Goal: Information Seeking & Learning: Understand process/instructions

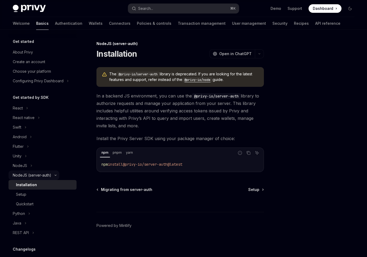
click at [54, 174] on icon at bounding box center [55, 175] width 6 height 2
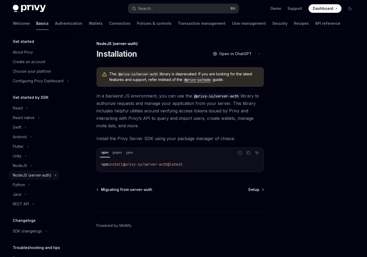
click at [27, 177] on div "NodeJS (server-auth)" at bounding box center [32, 175] width 39 height 6
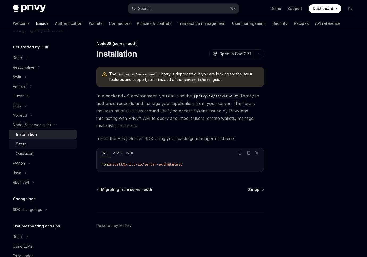
scroll to position [65, 0]
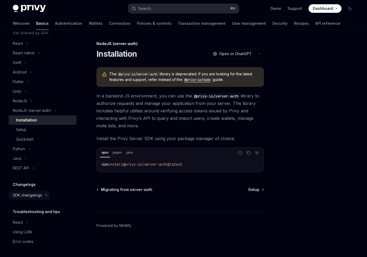
click at [25, 195] on div "SDK changelogs" at bounding box center [27, 195] width 29 height 6
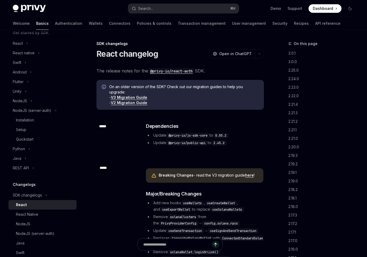
click at [131, 97] on link "V3 Migration Guide" at bounding box center [129, 97] width 36 height 5
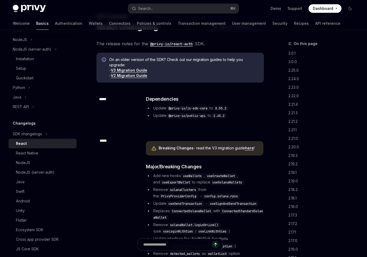
scroll to position [28, 0]
click at [247, 148] on link "here" at bounding box center [249, 147] width 9 height 5
click at [41, 174] on div "NodeJS (server-auth)" at bounding box center [35, 172] width 39 height 6
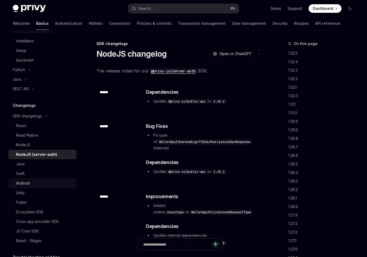
scroll to position [255, 0]
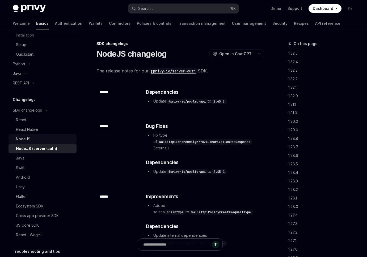
click at [34, 137] on div "NodeJS" at bounding box center [44, 139] width 57 height 6
type textarea "*"
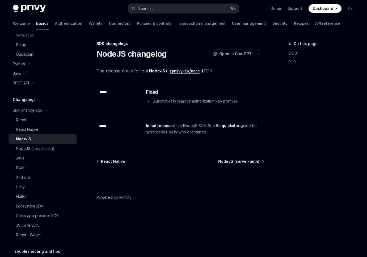
click at [187, 71] on code "@privy-io/node" at bounding box center [185, 71] width 34 height 6
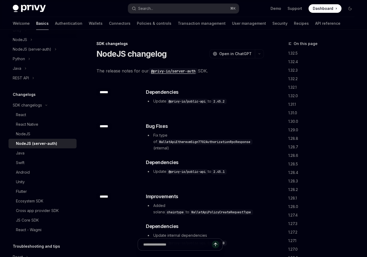
click at [184, 71] on code "@privy-io/server-auth" at bounding box center [173, 71] width 49 height 6
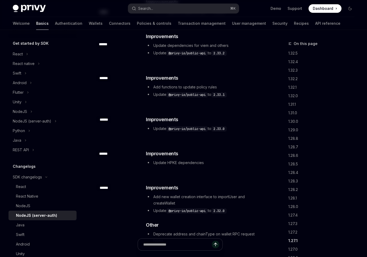
scroll to position [22, 0]
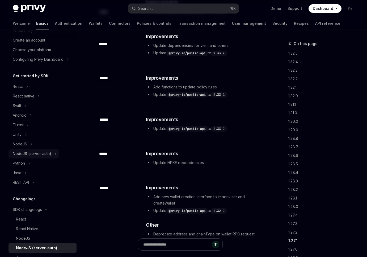
click at [31, 153] on div "NodeJS (server-auth)" at bounding box center [32, 153] width 39 height 6
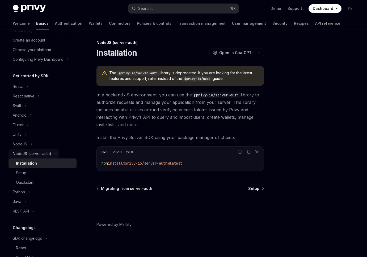
scroll to position [1, 0]
click at [25, 180] on div "Quickstart" at bounding box center [25, 182] width 18 height 6
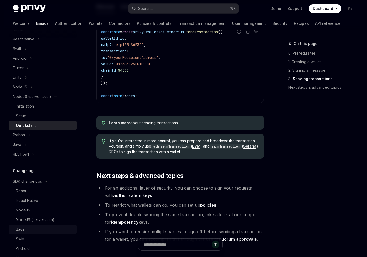
scroll to position [49, 0]
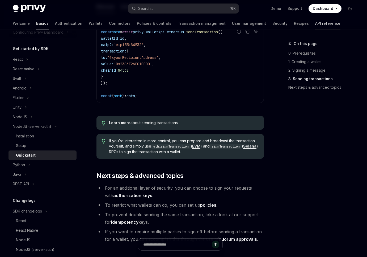
click at [315, 22] on link "API reference" at bounding box center [327, 23] width 25 height 13
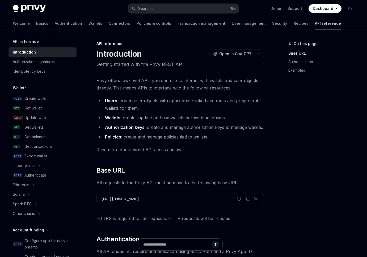
click at [315, 25] on link "API reference" at bounding box center [328, 23] width 26 height 13
click at [294, 25] on link "Recipes" at bounding box center [301, 23] width 15 height 13
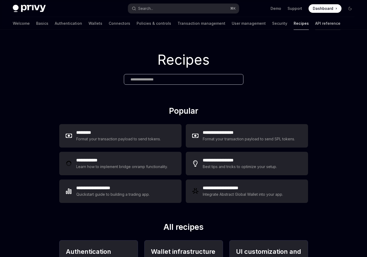
click at [315, 26] on link "API reference" at bounding box center [327, 23] width 25 height 13
type textarea "*"
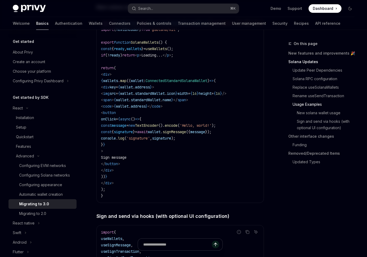
scroll to position [1017, 0]
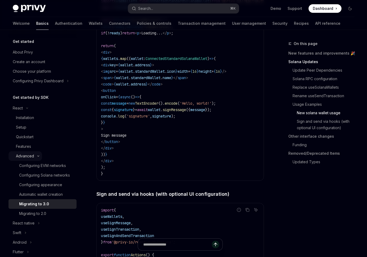
click at [27, 155] on div "Advanced" at bounding box center [25, 156] width 18 height 6
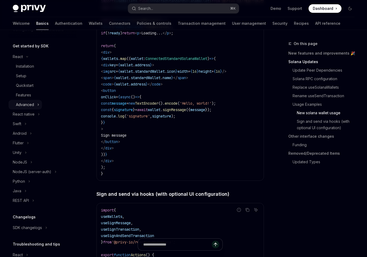
scroll to position [51, 0]
click at [32, 169] on div "NodeJS (server-auth)" at bounding box center [32, 172] width 39 height 6
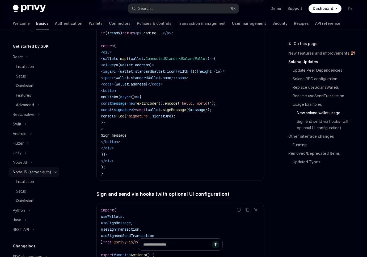
scroll to position [1, 0]
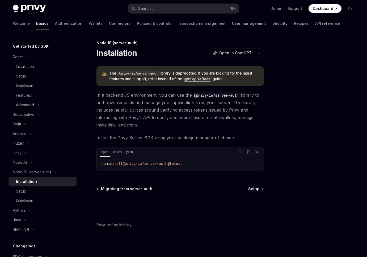
click at [177, 73] on span "The @privy-io/server-auth library is deprecated. If you are looking for the lat…" at bounding box center [183, 75] width 149 height 11
click at [31, 161] on icon at bounding box center [31, 162] width 2 height 6
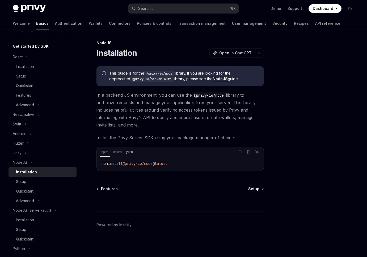
click at [30, 174] on div "Installation" at bounding box center [26, 172] width 21 height 6
click at [31, 199] on div "Advanced" at bounding box center [25, 200] width 18 height 6
type textarea "*"
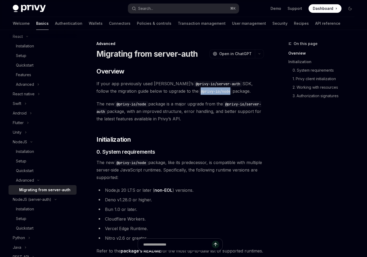
drag, startPoint x: 181, startPoint y: 91, endPoint x: 210, endPoint y: 92, distance: 29.5
click at [210, 92] on code "@privy-io/node" at bounding box center [216, 91] width 34 height 6
copy code "@privy-io/node"
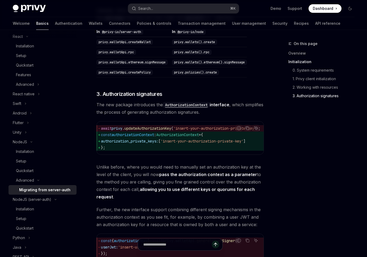
scroll to position [599, 0]
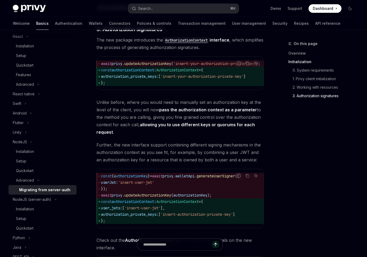
click at [158, 79] on span "authorization_private_keys:" at bounding box center [129, 76] width 57 height 5
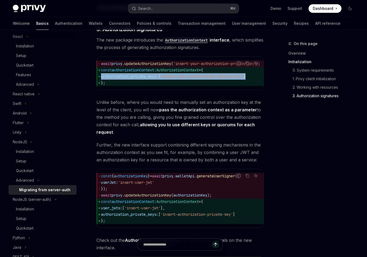
click at [158, 79] on span "authorization_private_keys:" at bounding box center [129, 76] width 57 height 5
copy code "authorization_private_keys: [ 'insert-your-authorization-private-key' ]"
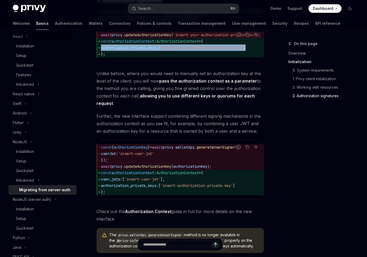
scroll to position [629, 0]
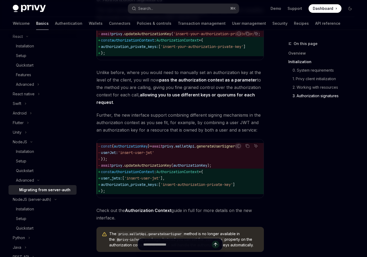
click at [155, 187] on span "authorization_private_keys:" at bounding box center [129, 184] width 57 height 5
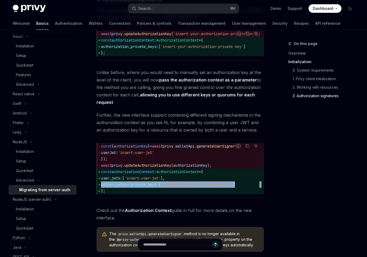
click at [155, 187] on span "authorization_private_keys:" at bounding box center [129, 184] width 57 height 5
copy code "authorization_private_keys: [ 'insert-authorization-private-key' ]"
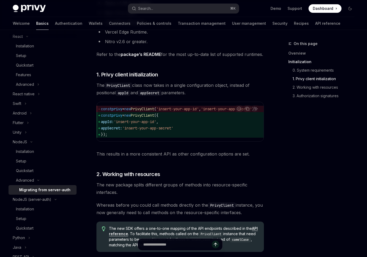
scroll to position [169, 0]
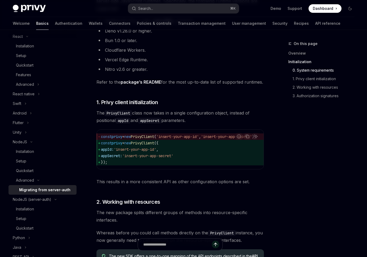
click at [154, 144] on span "PrivyClient" at bounding box center [142, 142] width 23 height 5
copy span "PrivyClient"
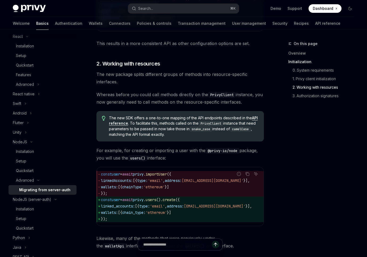
scroll to position [487, 0]
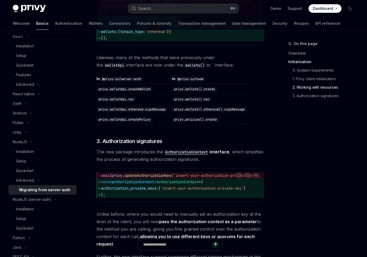
click at [169, 163] on span "The new package introduces the AuthorizationContext interface , which simplifie…" at bounding box center [181, 155] width 168 height 15
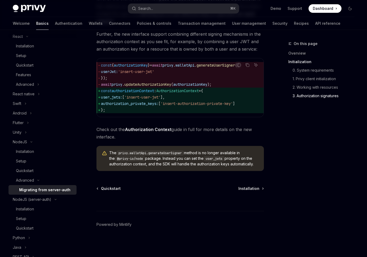
scroll to position [716, 0]
click at [25, 167] on div "Quickstart" at bounding box center [25, 170] width 18 height 6
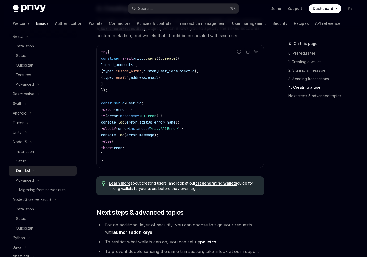
scroll to position [1097, 0]
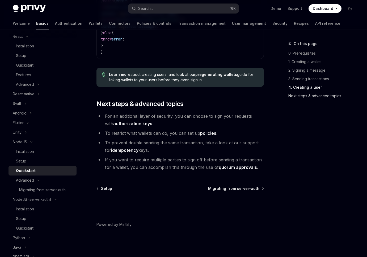
click at [306, 98] on link "Next steps & advanced topics" at bounding box center [324, 95] width 70 height 9
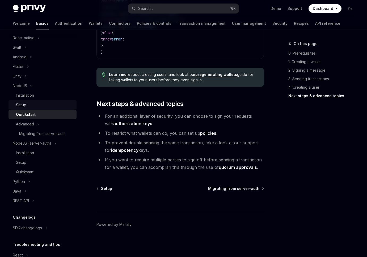
scroll to position [127, 0]
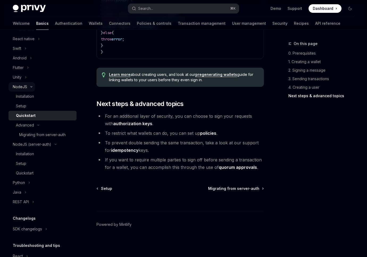
click at [24, 87] on div "NodeJS" at bounding box center [20, 86] width 14 height 6
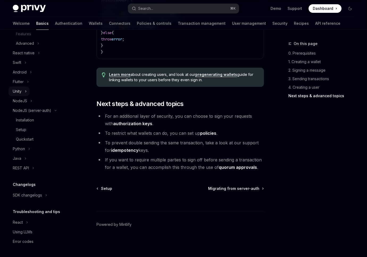
click at [24, 94] on button "Unity" at bounding box center [19, 91] width 21 height 10
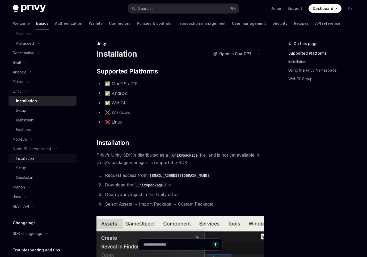
click at [25, 156] on div "Installation" at bounding box center [25, 158] width 18 height 6
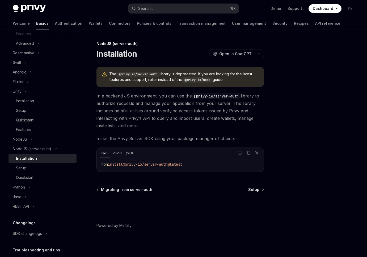
click at [198, 80] on code "@privy-io/node" at bounding box center [197, 79] width 30 height 5
click at [25, 141] on div "NodeJS" at bounding box center [20, 139] width 14 height 6
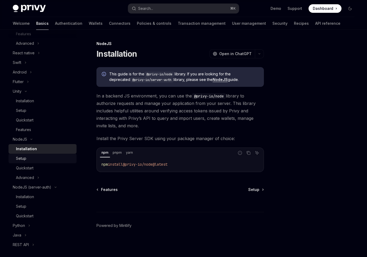
click at [26, 160] on div "Setup" at bounding box center [44, 158] width 57 height 6
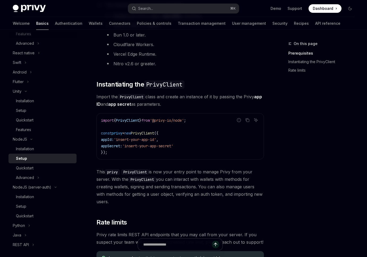
scroll to position [195, 0]
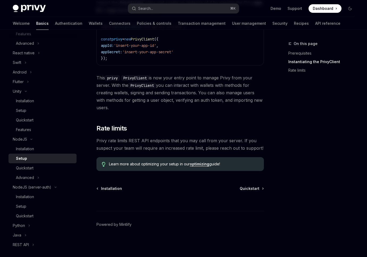
click at [205, 165] on link "optimizing" at bounding box center [199, 163] width 19 height 5
click at [31, 168] on div "Quickstart" at bounding box center [25, 168] width 18 height 6
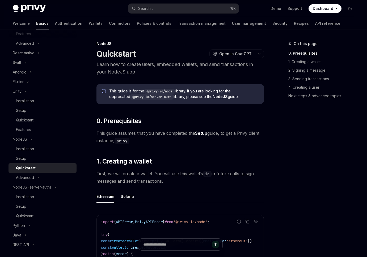
click at [213, 97] on link "NodeJS" at bounding box center [220, 96] width 15 height 5
click at [213, 98] on link "NodeJS" at bounding box center [220, 96] width 15 height 5
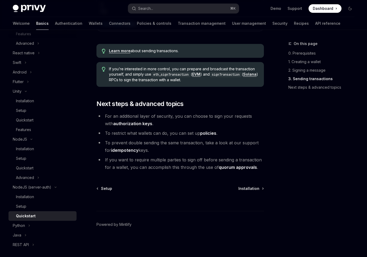
scroll to position [599, 0]
click at [30, 155] on div "Setup" at bounding box center [44, 158] width 57 height 6
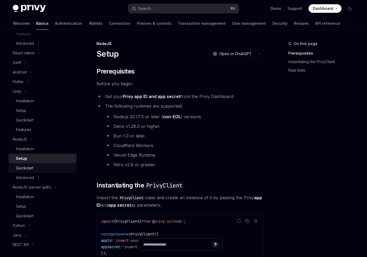
click at [31, 163] on link "Quickstart" at bounding box center [43, 168] width 68 height 10
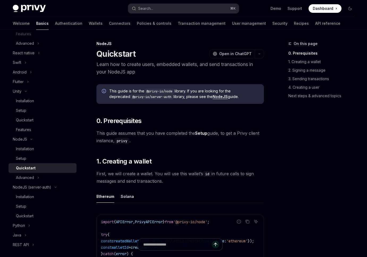
click at [31, 168] on div "Quickstart" at bounding box center [26, 168] width 20 height 6
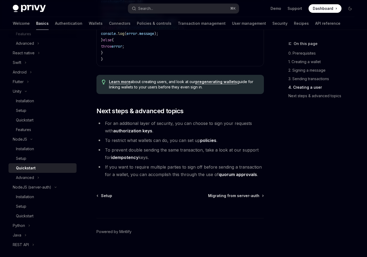
scroll to position [1096, 0]
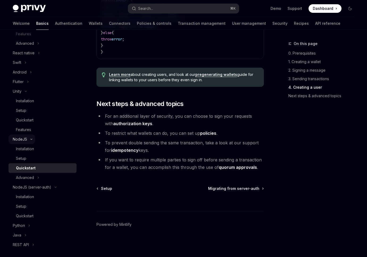
click at [29, 140] on icon at bounding box center [31, 139] width 6 height 2
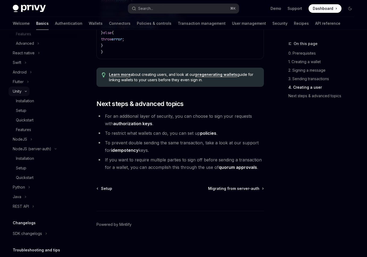
click at [26, 91] on icon at bounding box center [26, 91] width 2 height 1
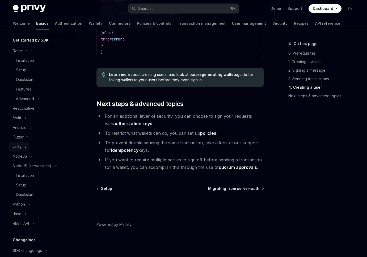
scroll to position [51, 0]
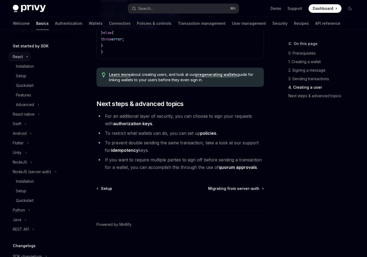
click at [26, 59] on button "React" at bounding box center [20, 57] width 22 height 10
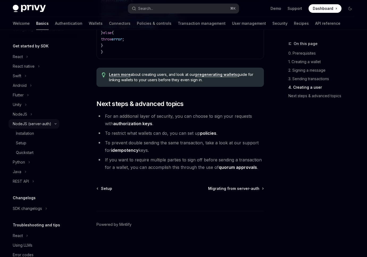
click at [55, 124] on icon at bounding box center [55, 124] width 6 height 2
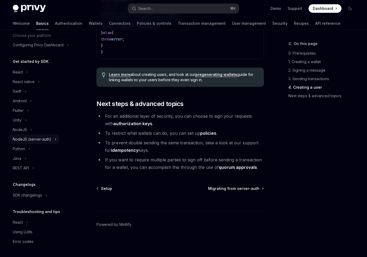
scroll to position [36, 0]
click at [23, 169] on div "REST API" at bounding box center [21, 168] width 16 height 6
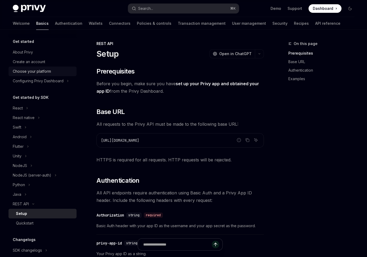
click at [38, 72] on div "Choose your platform" at bounding box center [32, 71] width 38 height 6
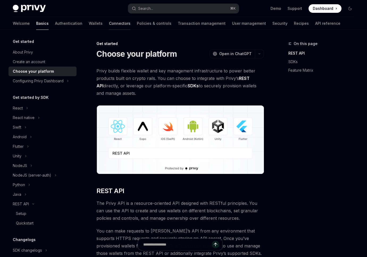
click at [109, 23] on link "Connectors" at bounding box center [120, 23] width 22 height 13
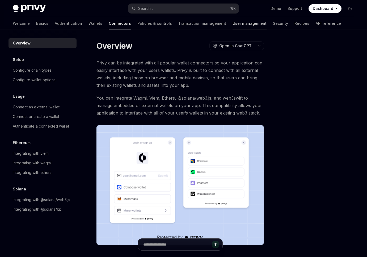
click at [233, 27] on link "User management" at bounding box center [250, 23] width 34 height 13
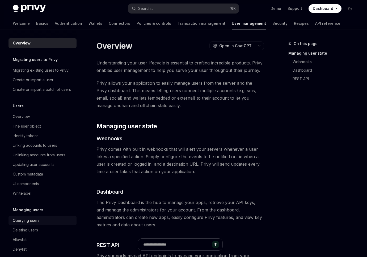
click at [35, 220] on div "Querying users" at bounding box center [26, 220] width 27 height 6
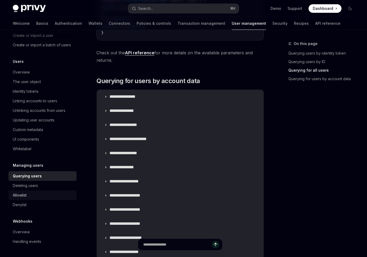
scroll to position [44, 0]
click at [24, 198] on div "Allowlist" at bounding box center [20, 195] width 14 height 6
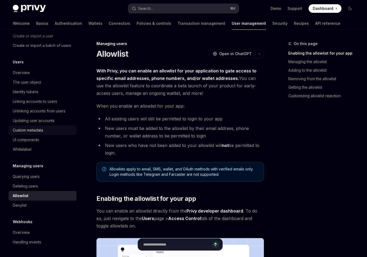
click at [34, 133] on link "Custom metadata" at bounding box center [43, 130] width 68 height 10
type textarea "*"
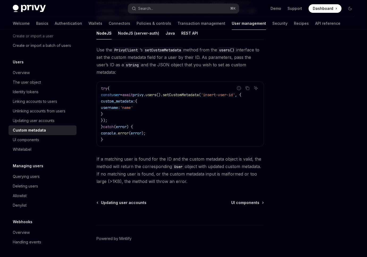
scroll to position [88, 0]
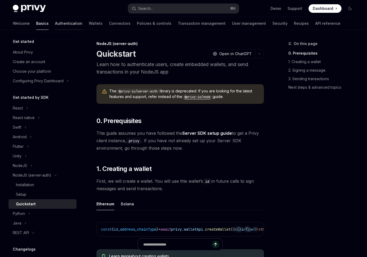
click at [55, 21] on link "Authentication" at bounding box center [68, 23] width 27 height 13
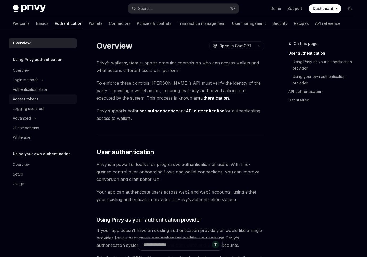
click at [37, 97] on div "Access tokens" at bounding box center [26, 99] width 26 height 6
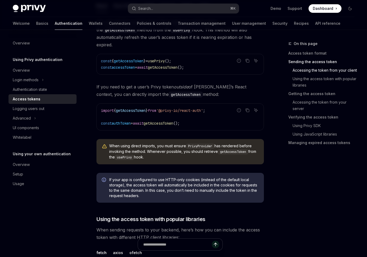
scroll to position [293, 0]
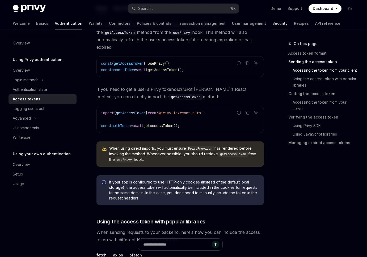
click at [273, 23] on link "Security" at bounding box center [280, 23] width 15 height 13
type textarea "*"
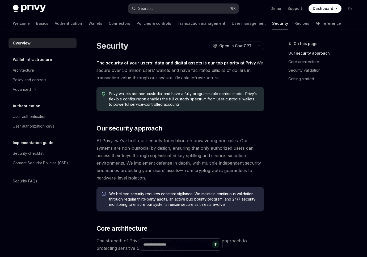
click at [182, 9] on button "Search... ⌘ K" at bounding box center [183, 9] width 111 height 10
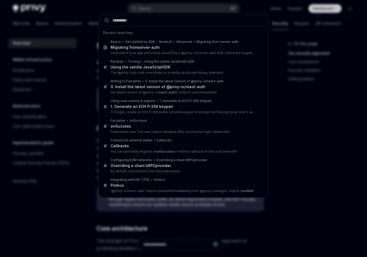
type input "**********"
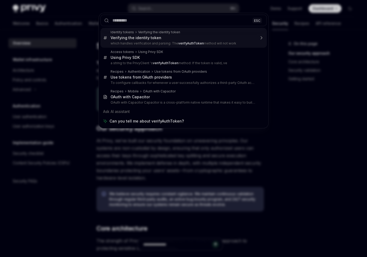
type textarea "*"
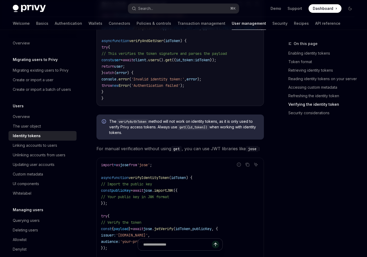
scroll to position [1530, 0]
click at [137, 125] on code "verifyAuthToken" at bounding box center [132, 122] width 32 height 5
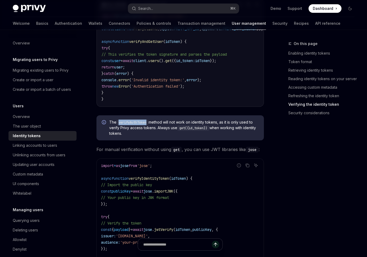
click at [137, 125] on code "verifyAuthToken" at bounding box center [132, 122] width 32 height 5
copy code "verifyAuthToken"
click at [173, 8] on button "Search... ⌘ K" at bounding box center [183, 9] width 111 height 10
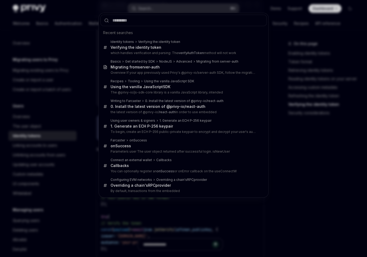
type input "**********"
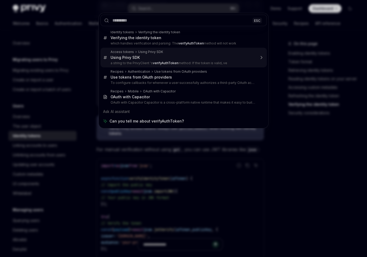
type textarea "*"
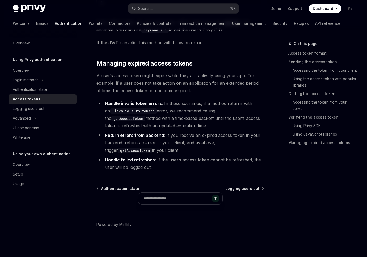
scroll to position [921, 0]
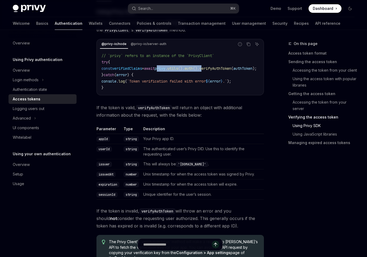
drag, startPoint x: 170, startPoint y: 60, endPoint x: 219, endPoint y: 59, distance: 48.7
click at [219, 66] on span "const verifiedClaims = await privy . utils (). auth (). verifyAuthToken ( authT…" at bounding box center [179, 68] width 155 height 5
copy span "privy . utils (). auth (). v"
click at [218, 66] on span "verifyAuthToken" at bounding box center [215, 68] width 32 height 5
copy span "privy . utils (). auth ()."
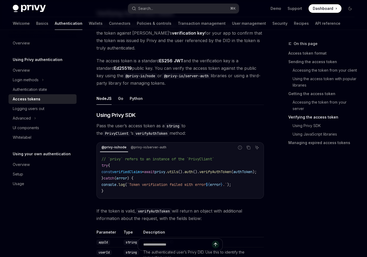
scroll to position [821, 0]
